Goal: Use online tool/utility: Use online tool/utility

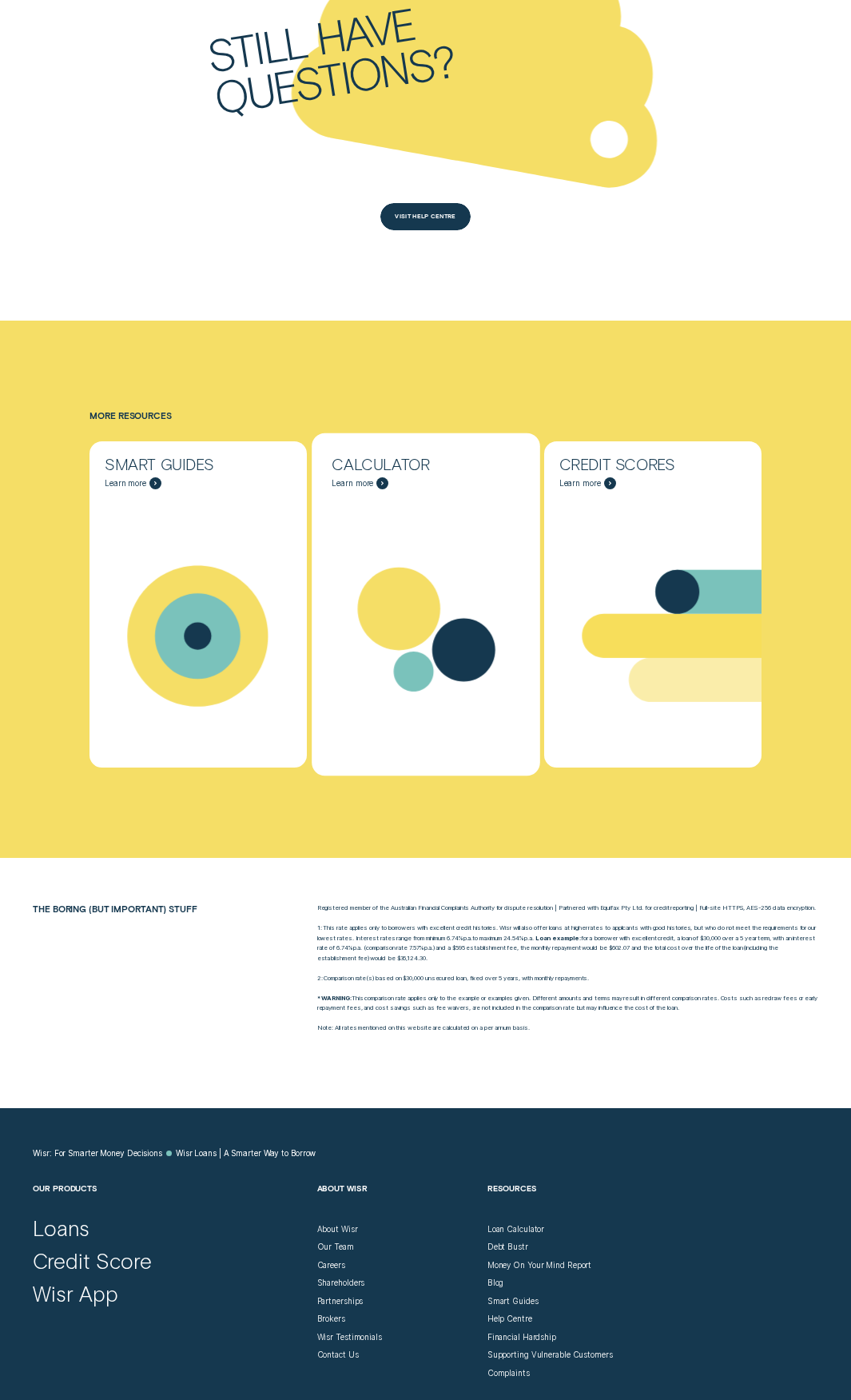
scroll to position [3930, 0]
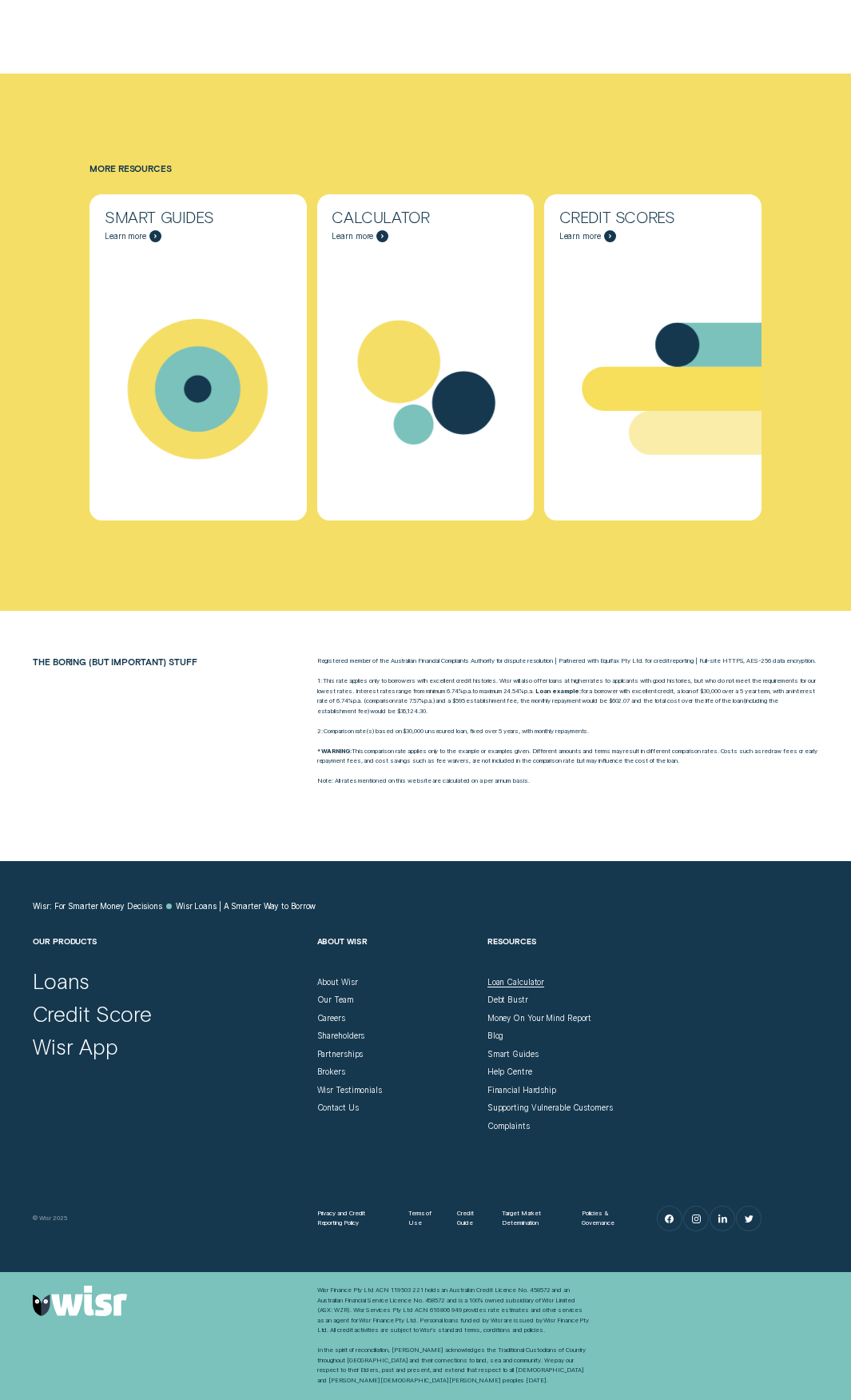
click at [523, 982] on div "Loan Calculator" at bounding box center [516, 981] width 57 height 11
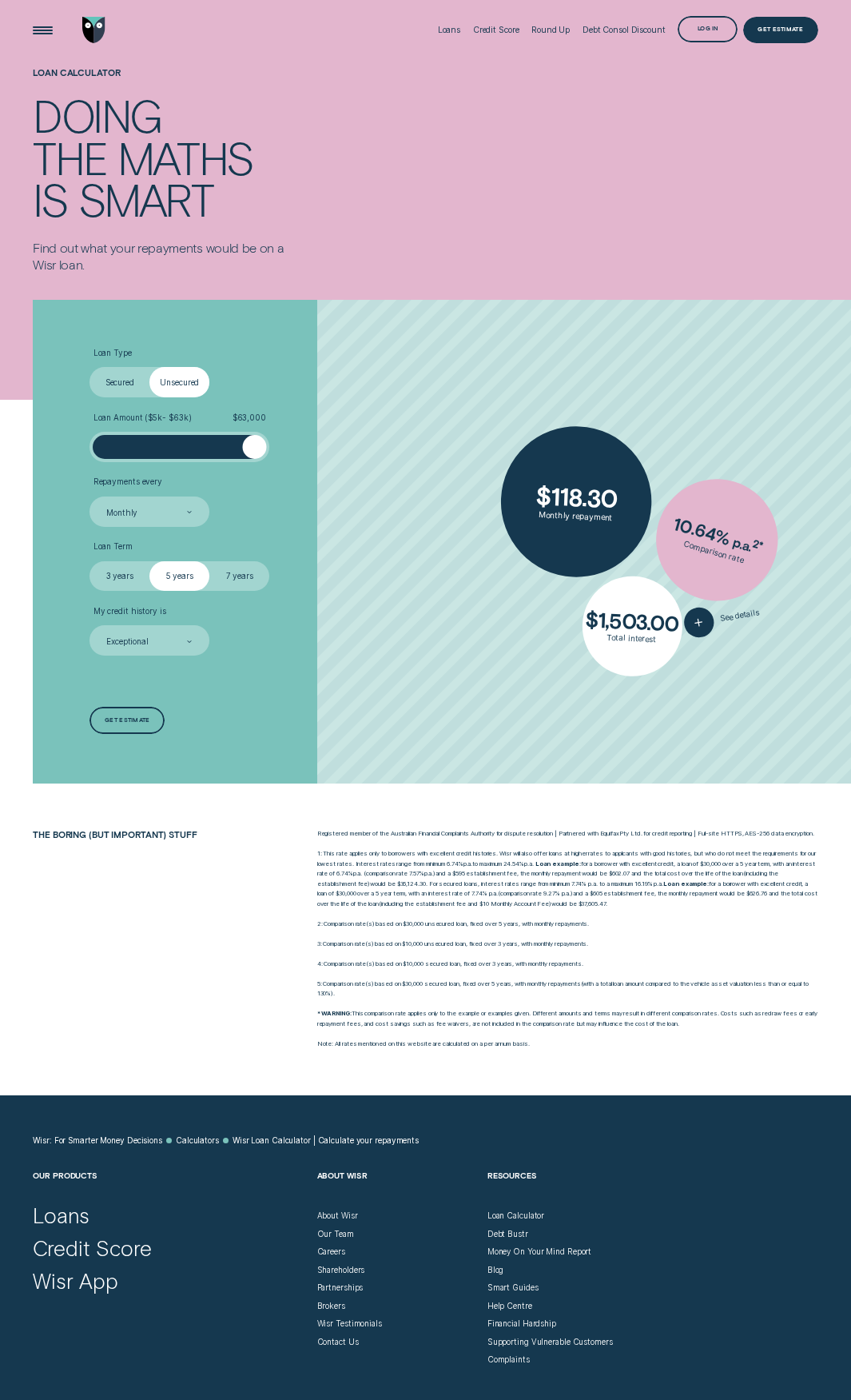
drag, startPoint x: 106, startPoint y: 448, endPoint x: 278, endPoint y: 450, distance: 172.0
click at [278, 450] on li "Loan Amount ( $5k - $63k ) $ 63,000" at bounding box center [226, 437] width 274 height 50
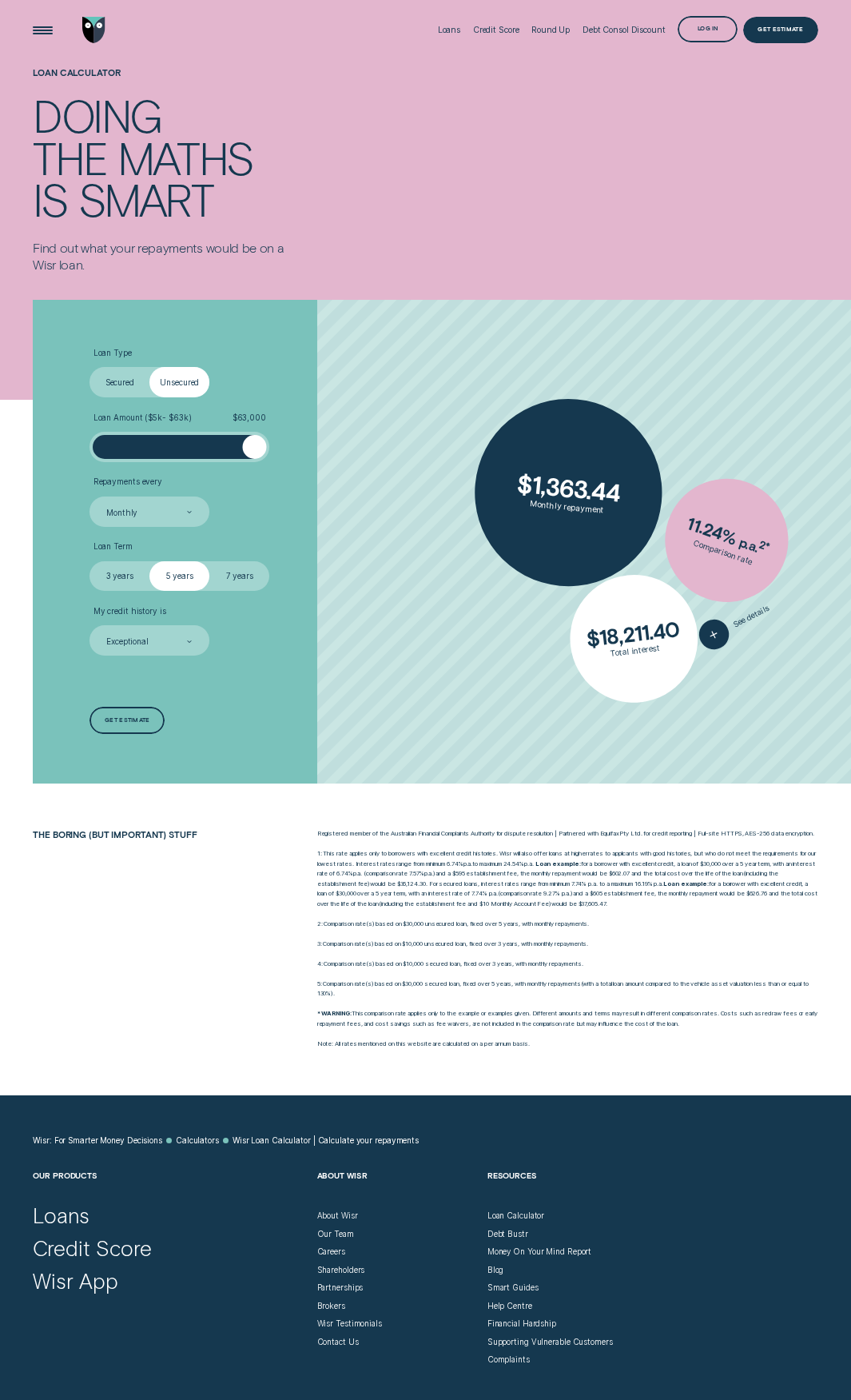
click at [223, 575] on label "7 years" at bounding box center [239, 576] width 60 height 30
click at [210, 561] on input "7 years" at bounding box center [210, 561] width 0 height 0
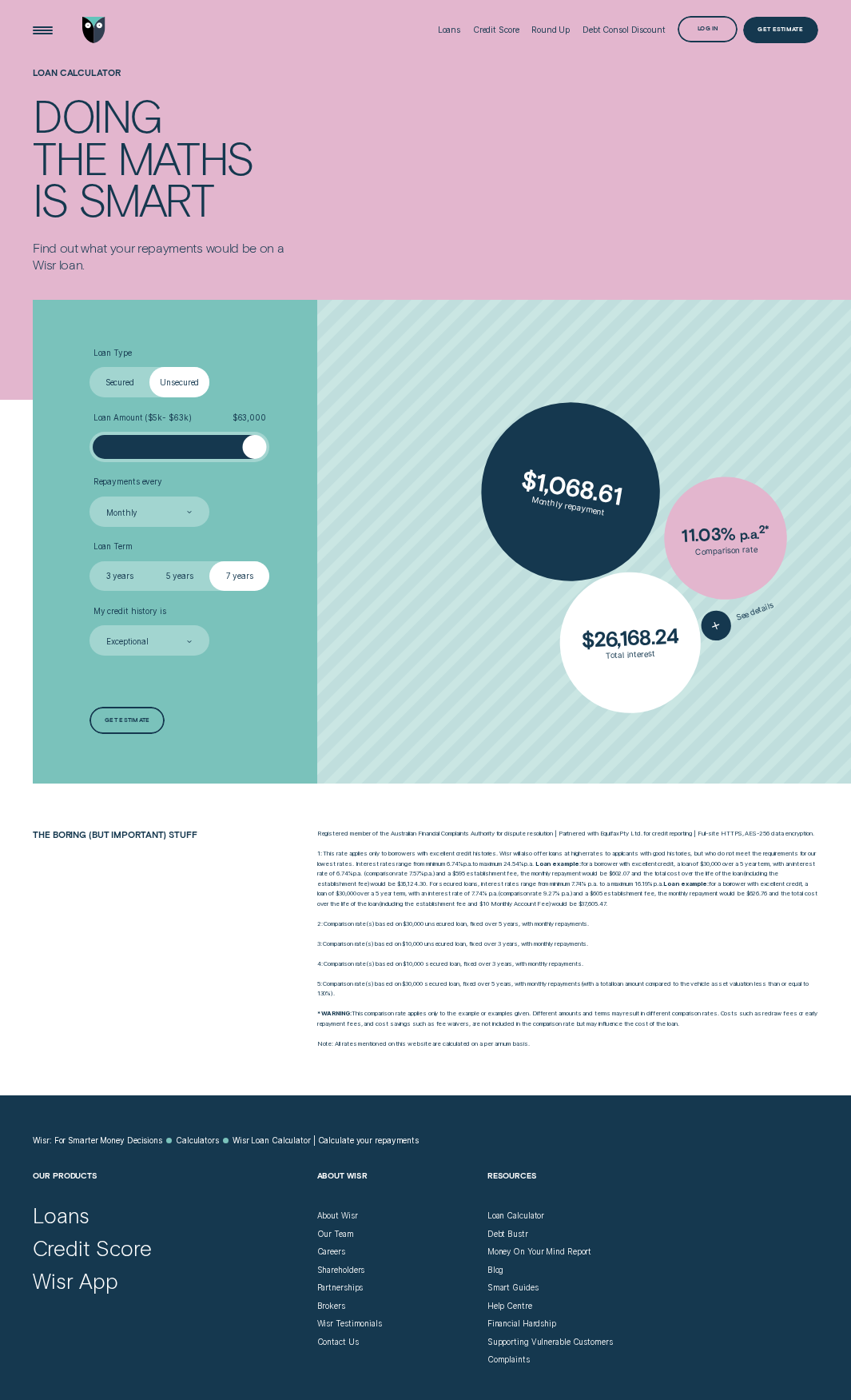
drag, startPoint x: 124, startPoint y: 392, endPoint x: 179, endPoint y: 380, distance: 56.3
click at [124, 392] on label "Secured" at bounding box center [119, 382] width 60 height 30
click at [89, 367] on input "Secured" at bounding box center [89, 367] width 0 height 0
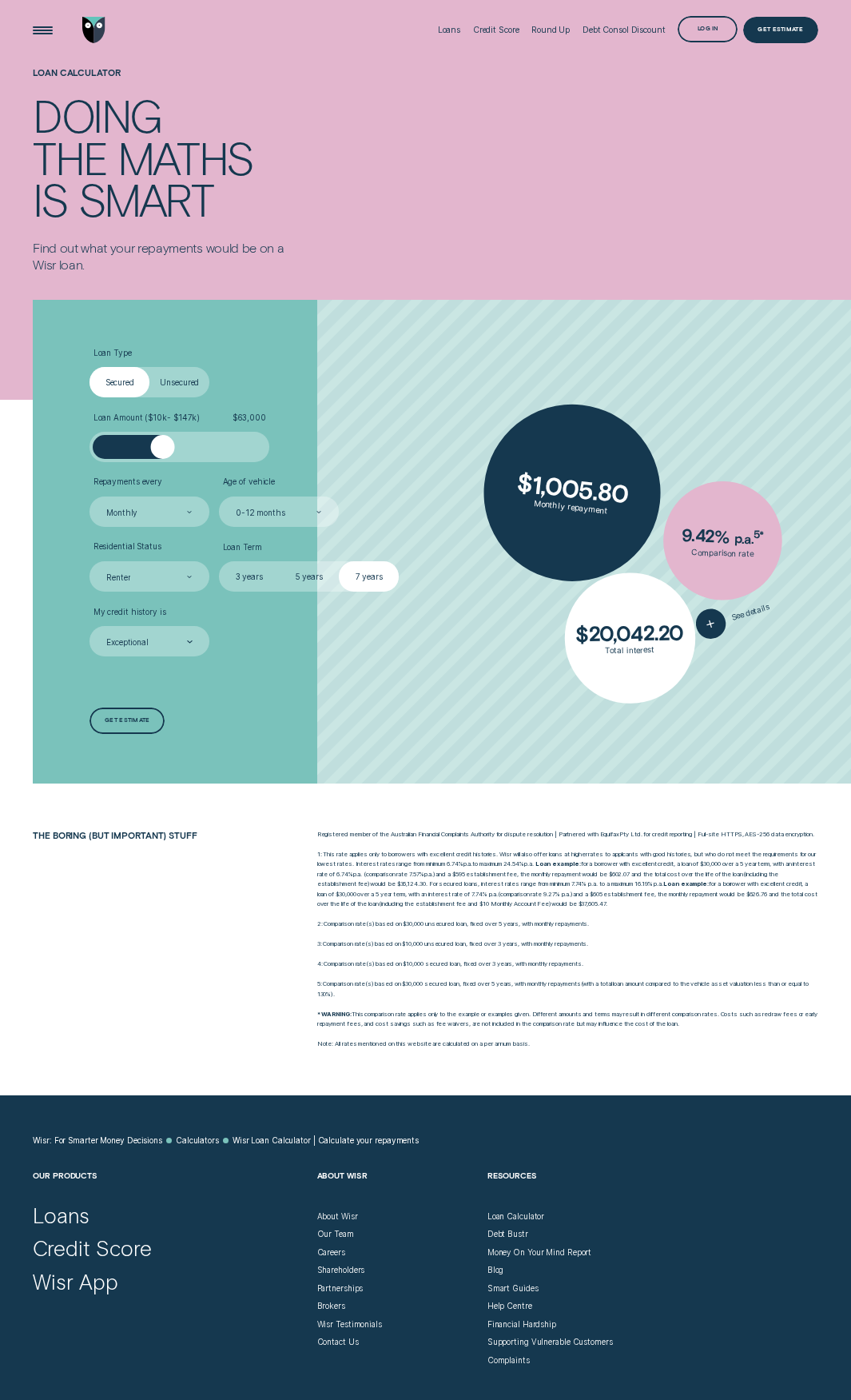
click at [179, 380] on label "Unsecured" at bounding box center [179, 382] width 60 height 30
click at [149, 367] on input "Unsecured" at bounding box center [149, 367] width 0 height 0
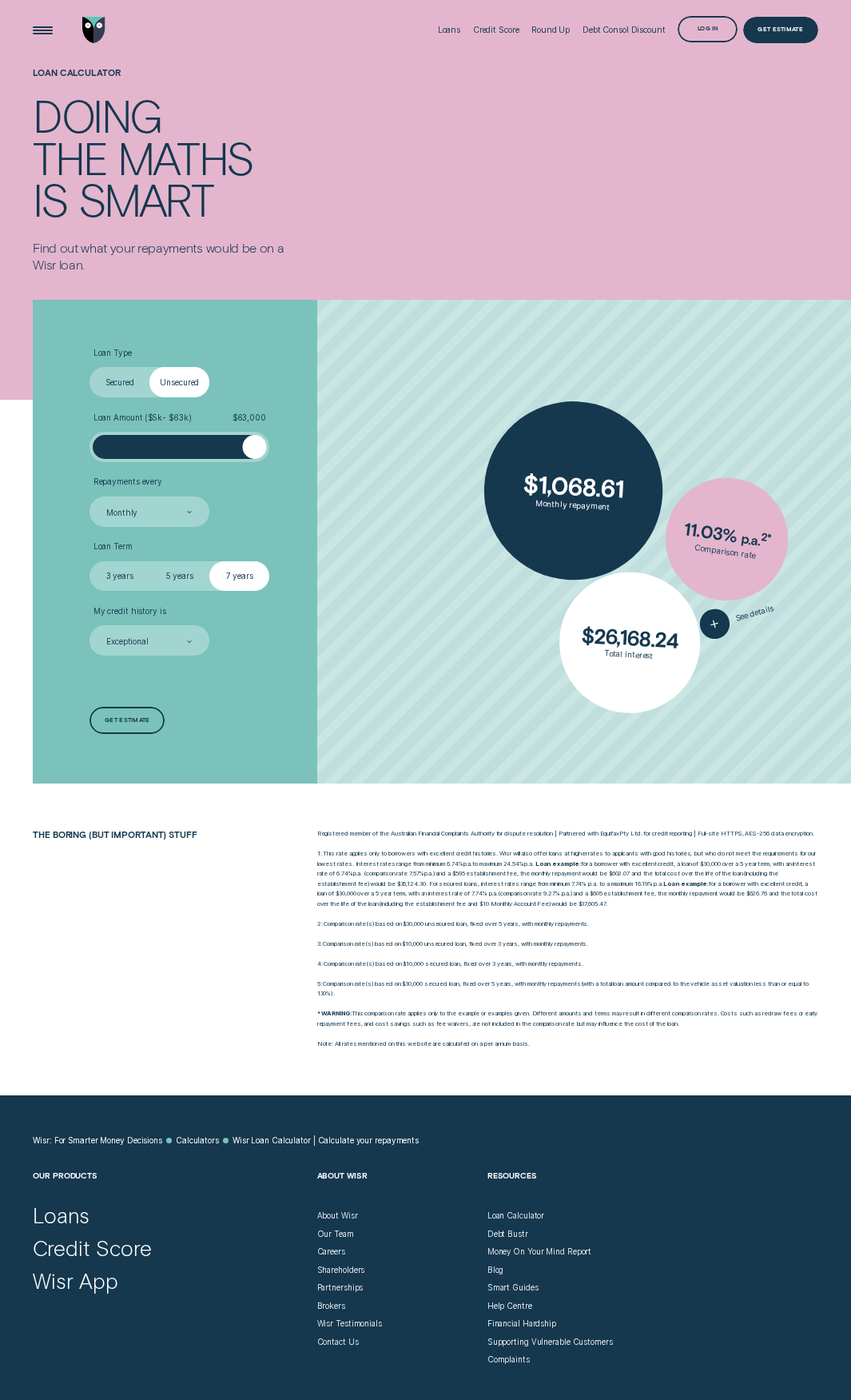
click at [179, 571] on label "5 years" at bounding box center [179, 576] width 60 height 30
click at [149, 561] on input "5 years" at bounding box center [149, 561] width 0 height 0
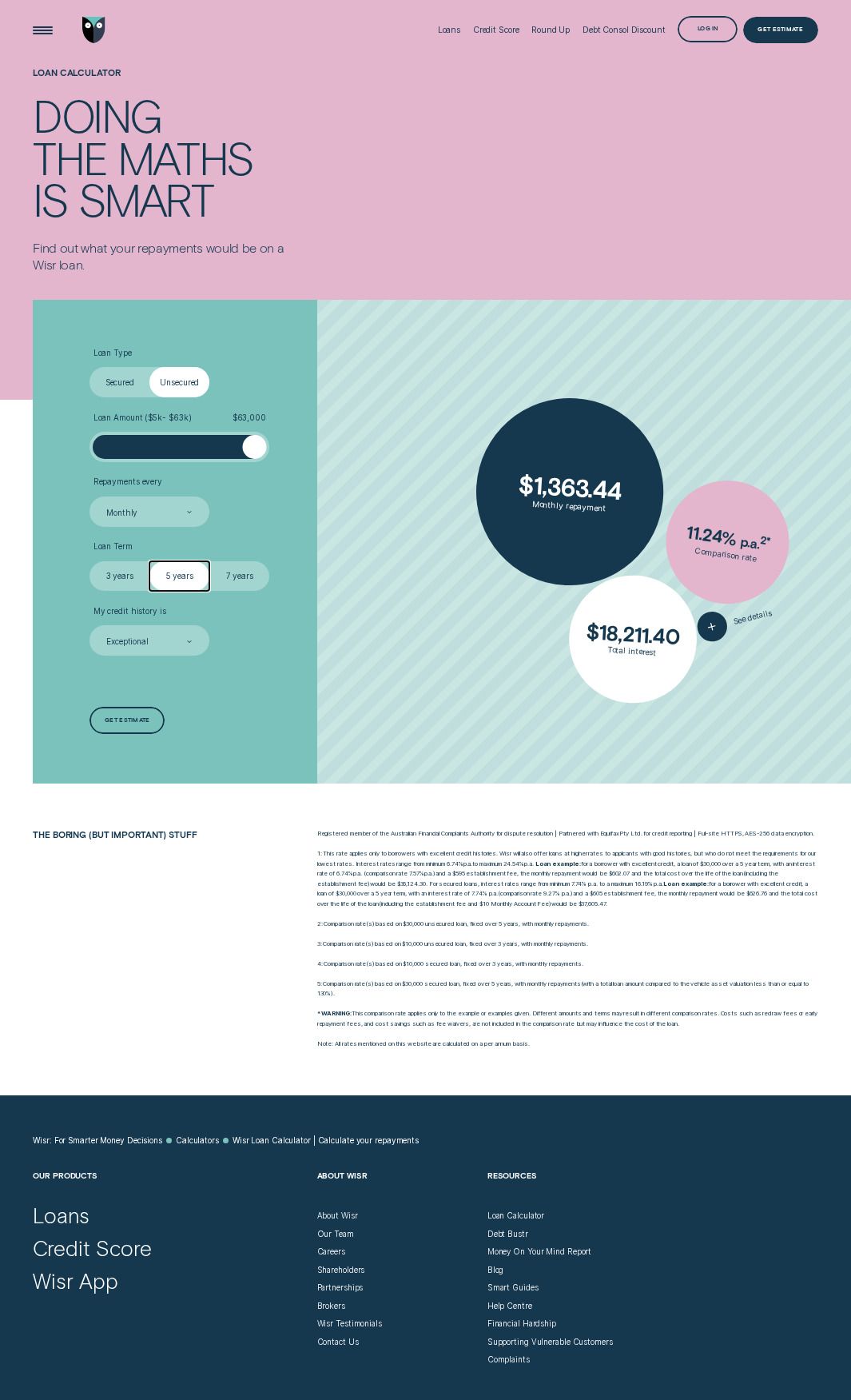
click at [124, 575] on label "3 years" at bounding box center [119, 576] width 60 height 30
click at [89, 561] on input "3 years" at bounding box center [89, 561] width 0 height 0
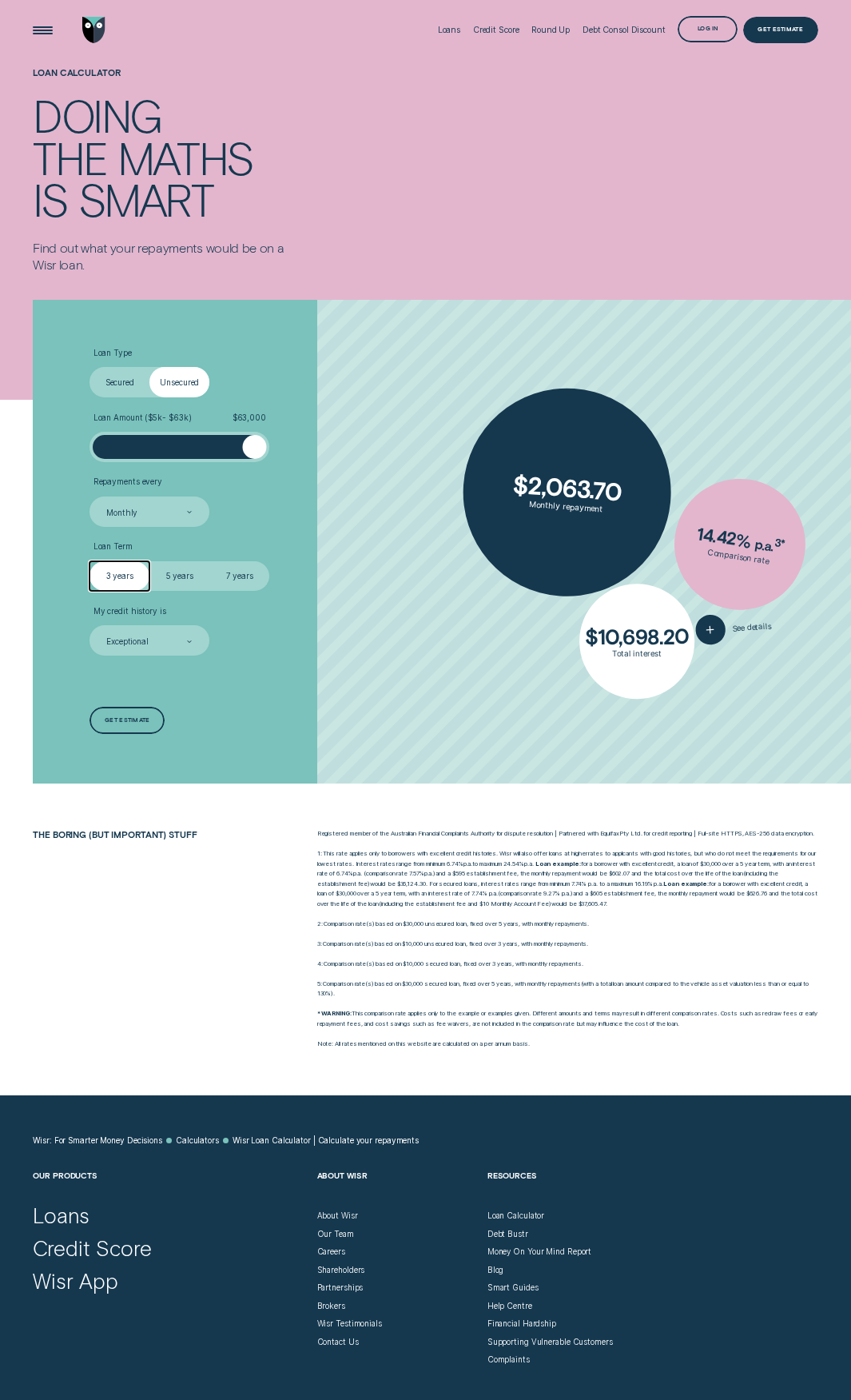
click at [168, 581] on label "5 years" at bounding box center [179, 576] width 60 height 30
click at [149, 561] on input "5 years" at bounding box center [149, 561] width 0 height 0
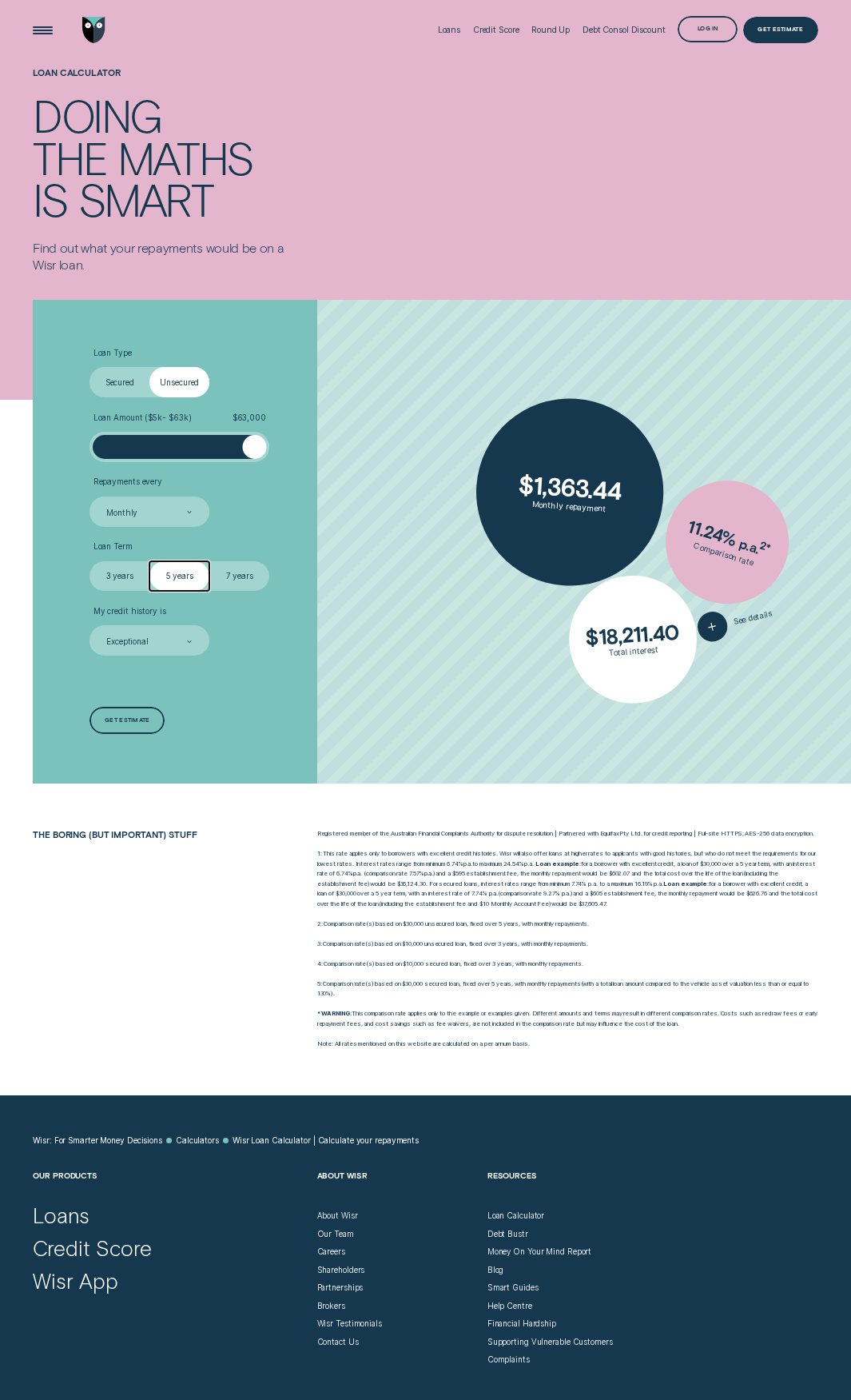
click at [169, 497] on div "Monthly" at bounding box center [148, 511] width 119 height 30
click at [163, 538] on div "Weekly" at bounding box center [148, 537] width 115 height 20
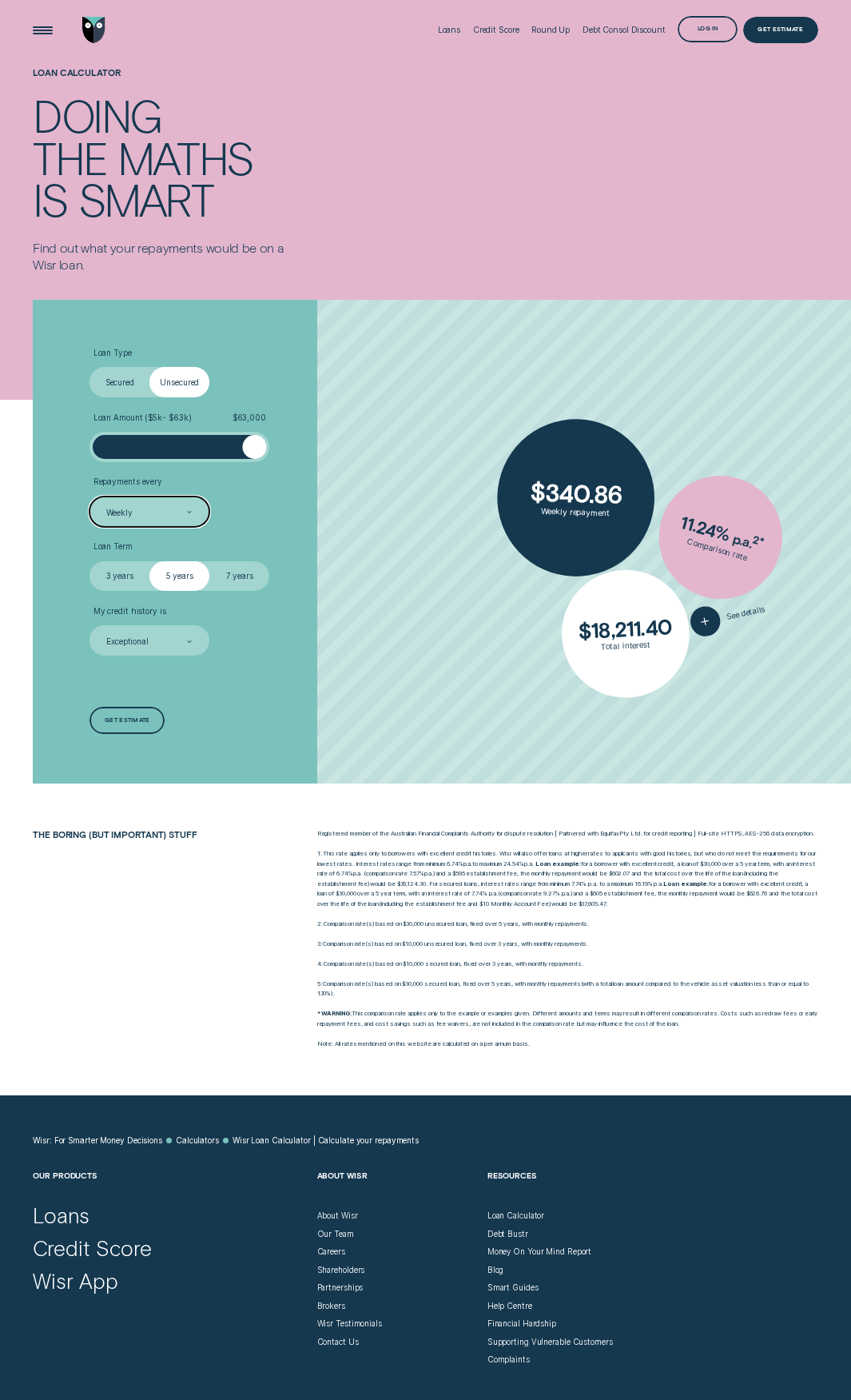
click at [172, 508] on div "Weekly" at bounding box center [148, 512] width 88 height 12
click at [138, 564] on div "Fortnightly" at bounding box center [148, 556] width 115 height 20
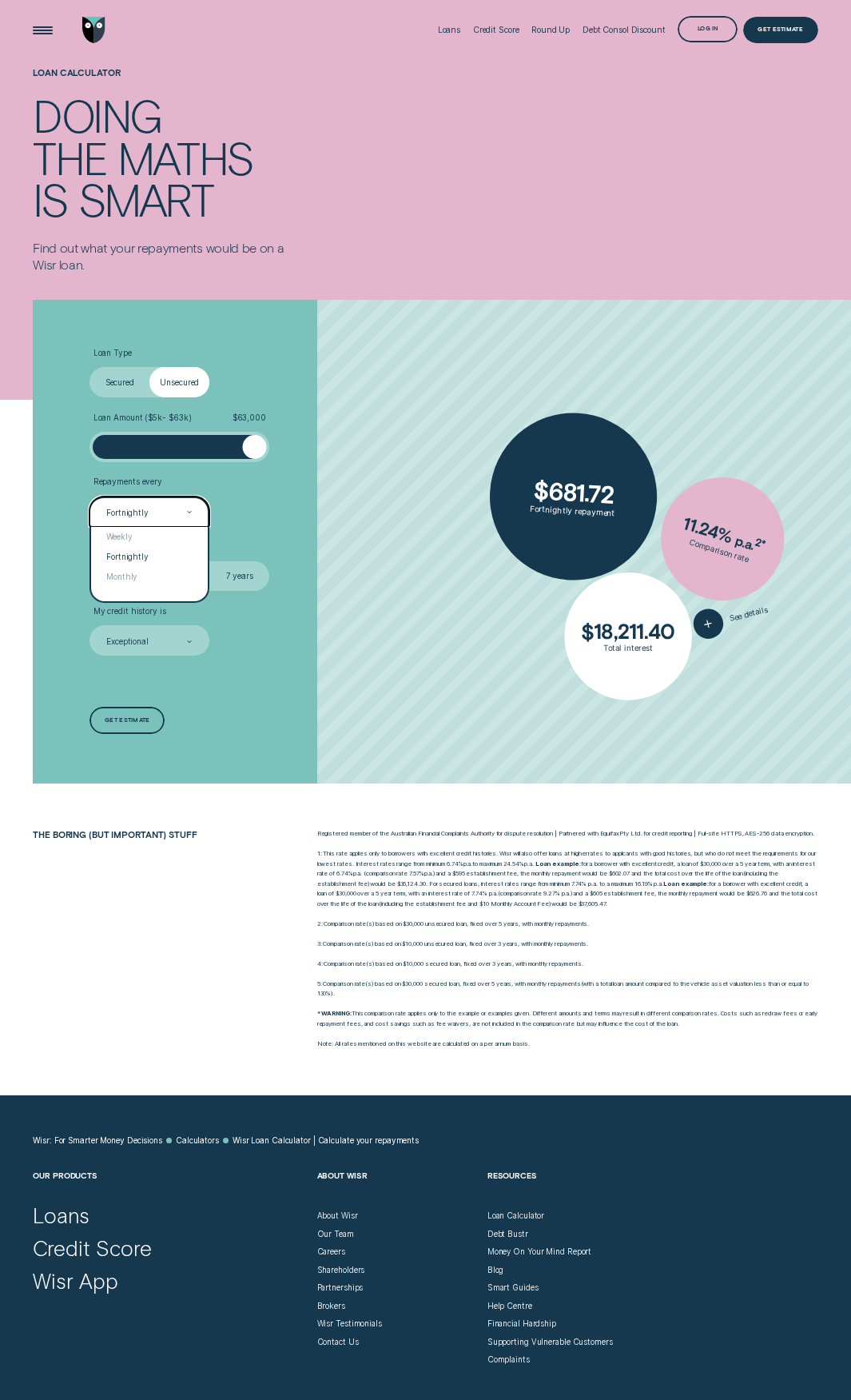
click at [165, 518] on div "Fortnightly" at bounding box center [148, 512] width 88 height 12
click at [140, 576] on div "Monthly" at bounding box center [148, 577] width 115 height 20
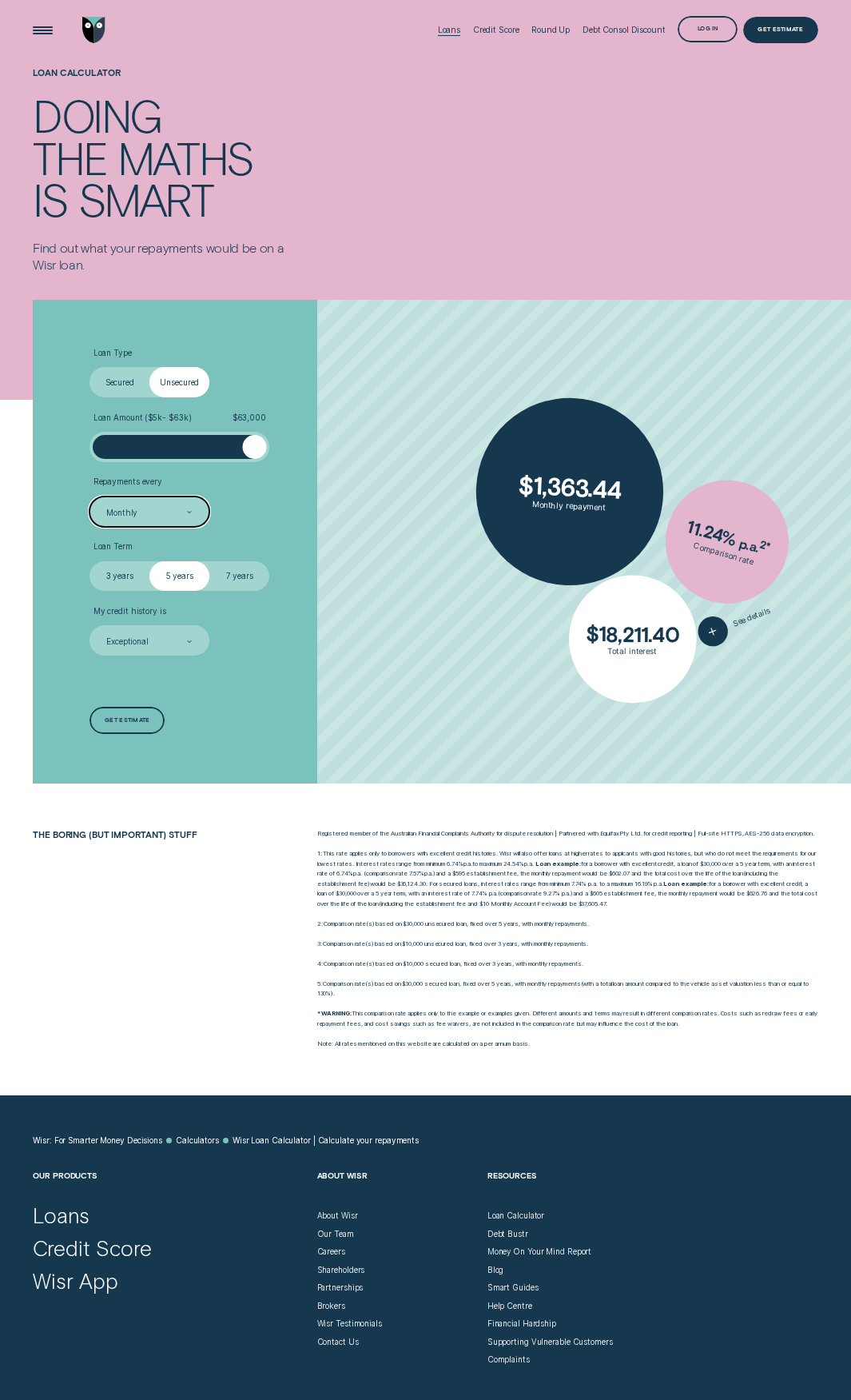
click at [439, 26] on div "Loans" at bounding box center [449, 29] width 22 height 11
